Goal: Task Accomplishment & Management: Complete application form

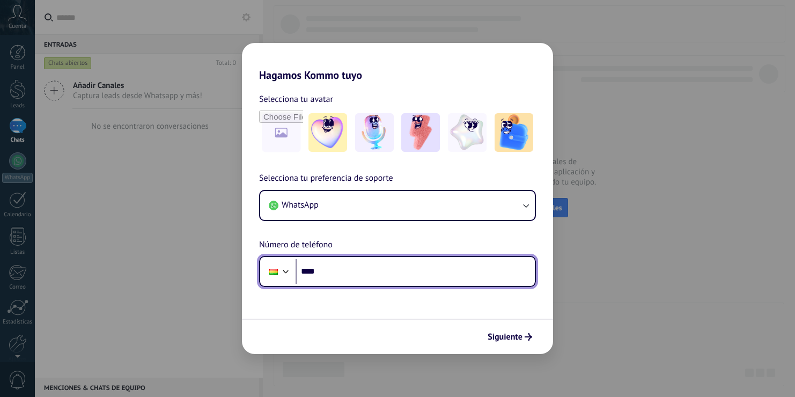
click at [337, 275] on input "****" at bounding box center [414, 271] width 239 height 25
type input "**********"
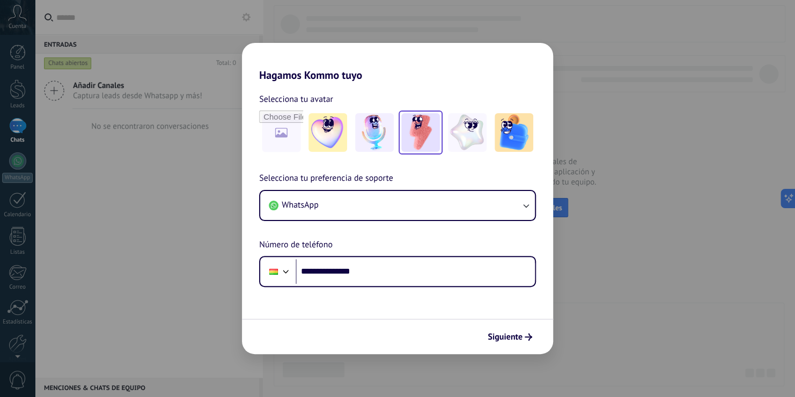
click at [422, 131] on img at bounding box center [420, 132] width 39 height 39
click at [517, 338] on span "Siguiente" at bounding box center [504, 337] width 35 height 8
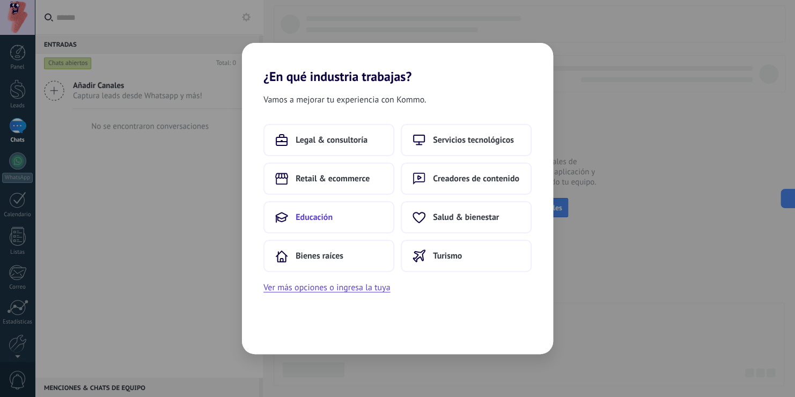
click at [321, 214] on span "Educación" at bounding box center [313, 217] width 37 height 11
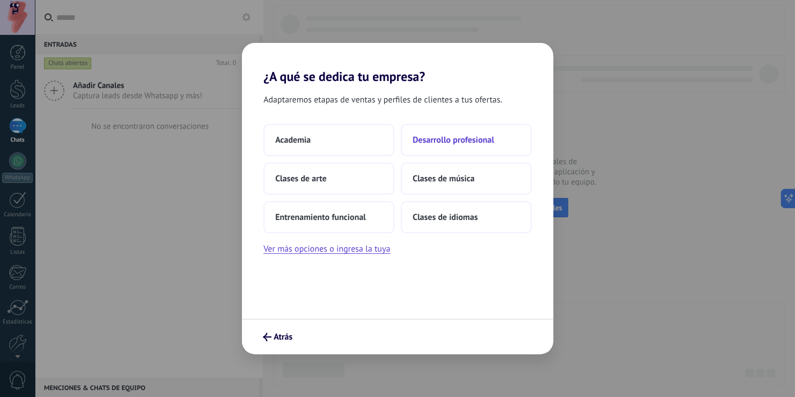
click at [454, 139] on span "Desarrollo profesional" at bounding box center [453, 140] width 82 height 11
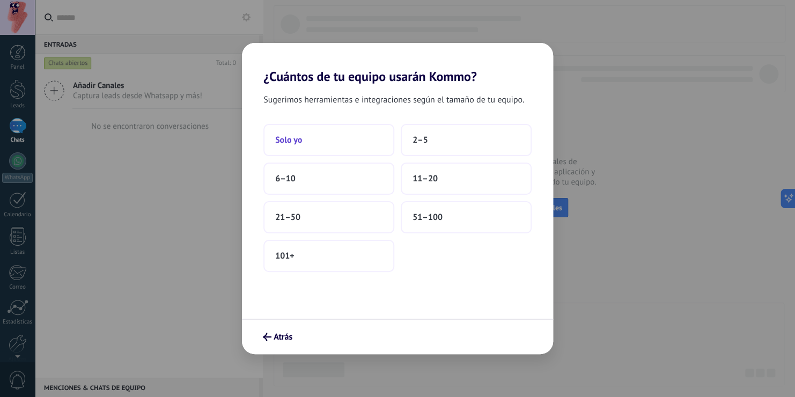
click at [288, 134] on button "Solo yo" at bounding box center [328, 140] width 131 height 32
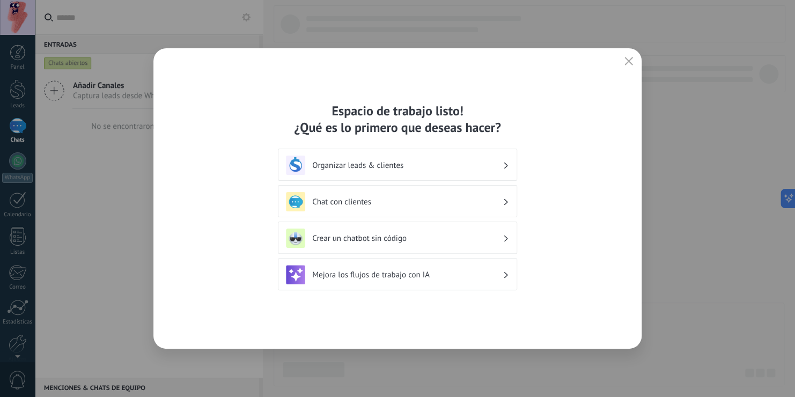
click at [498, 203] on h3 "Chat con clientes" at bounding box center [407, 202] width 190 height 10
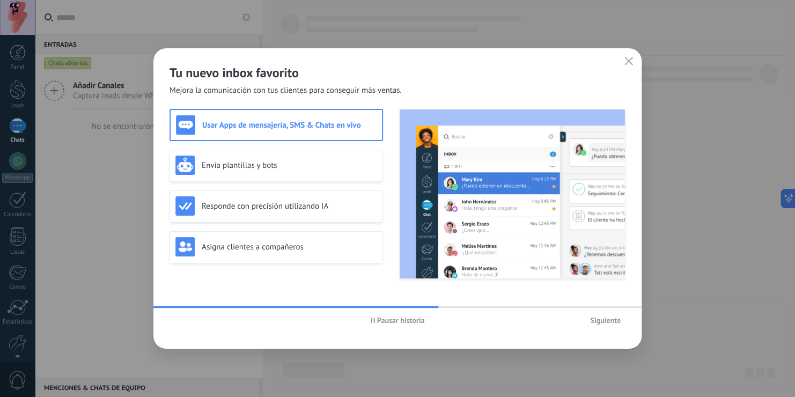
click at [614, 321] on span "Siguiente" at bounding box center [605, 320] width 31 height 8
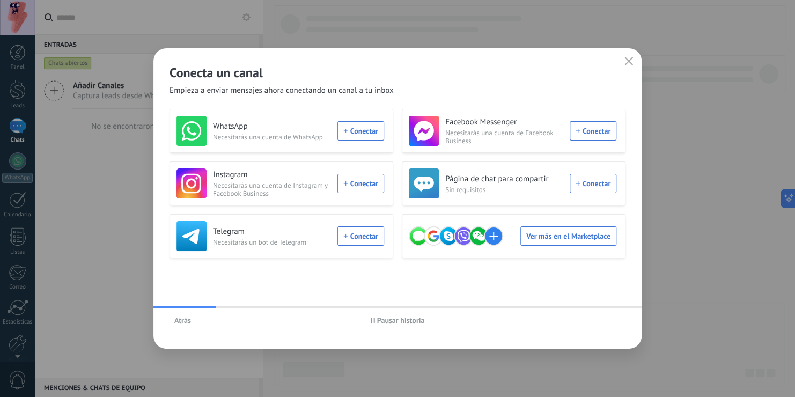
click at [180, 319] on span "Atrás" at bounding box center [182, 320] width 17 height 8
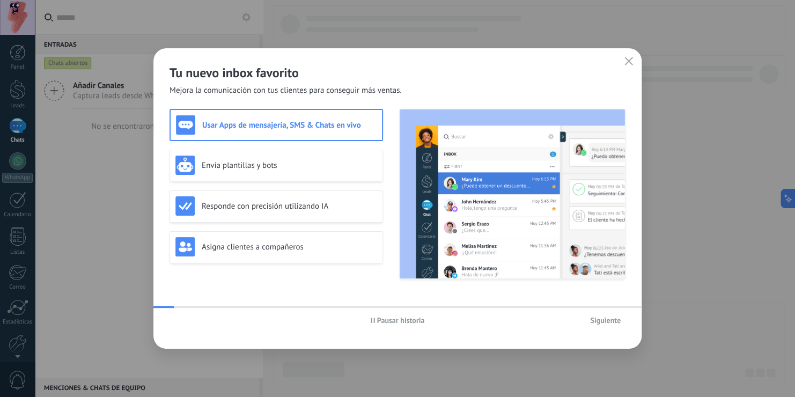
click at [279, 136] on div "Usar Apps de mensajería, SMS & Chats en vivo" at bounding box center [275, 125] width 213 height 32
click at [601, 324] on span "Siguiente" at bounding box center [605, 320] width 31 height 8
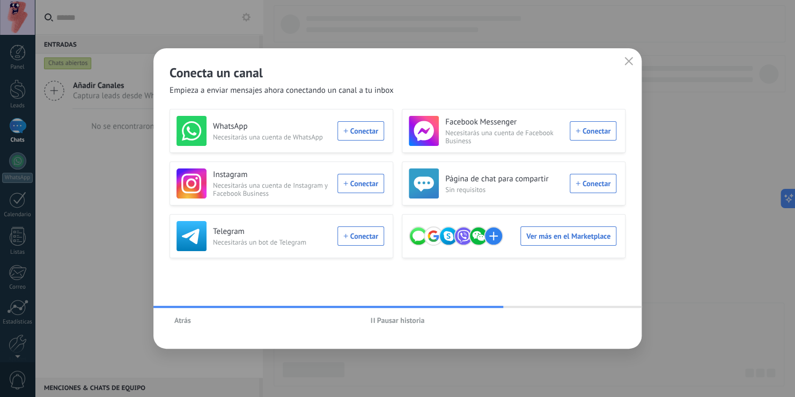
click at [371, 129] on div "WhatsApp Necesitarás una cuenta de WhatsApp Conectar" at bounding box center [280, 131] width 208 height 30
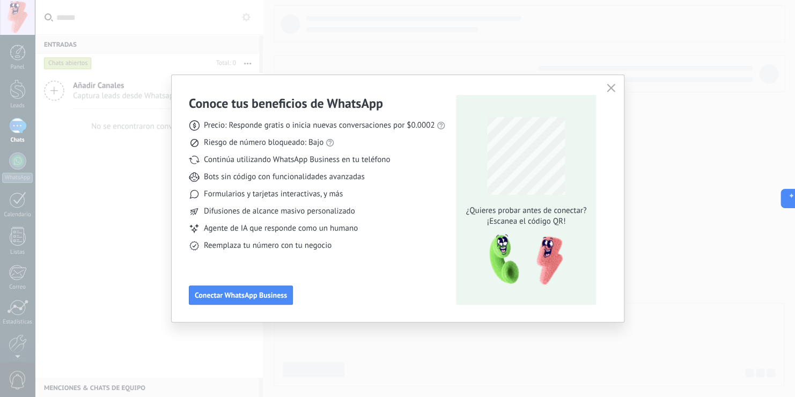
click at [611, 90] on icon "button" at bounding box center [610, 88] width 9 height 9
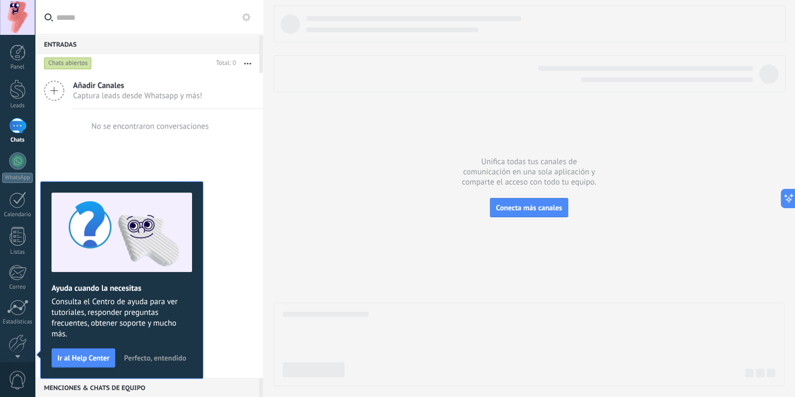
click at [177, 354] on span "Perfecto, entendido" at bounding box center [155, 358] width 62 height 8
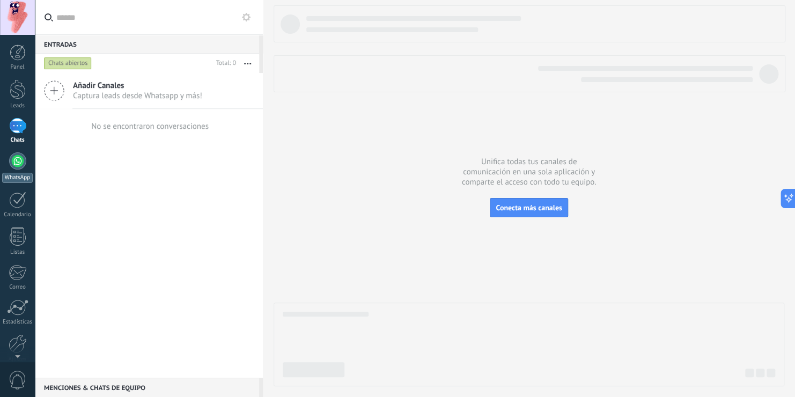
click at [22, 159] on div at bounding box center [17, 160] width 17 height 17
